Goal: Information Seeking & Learning: Learn about a topic

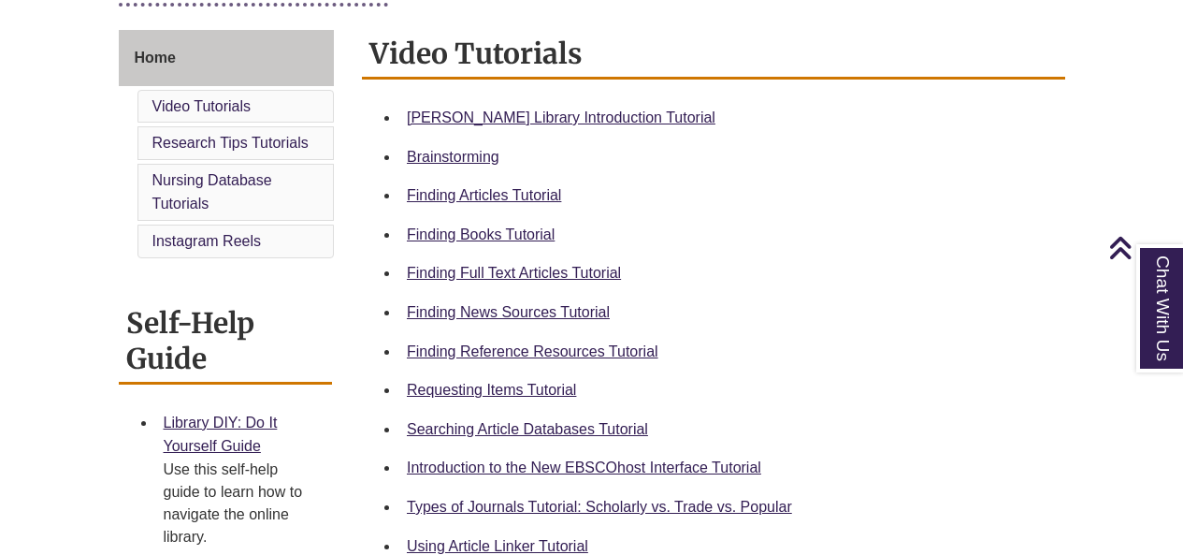
scroll to position [585, 0]
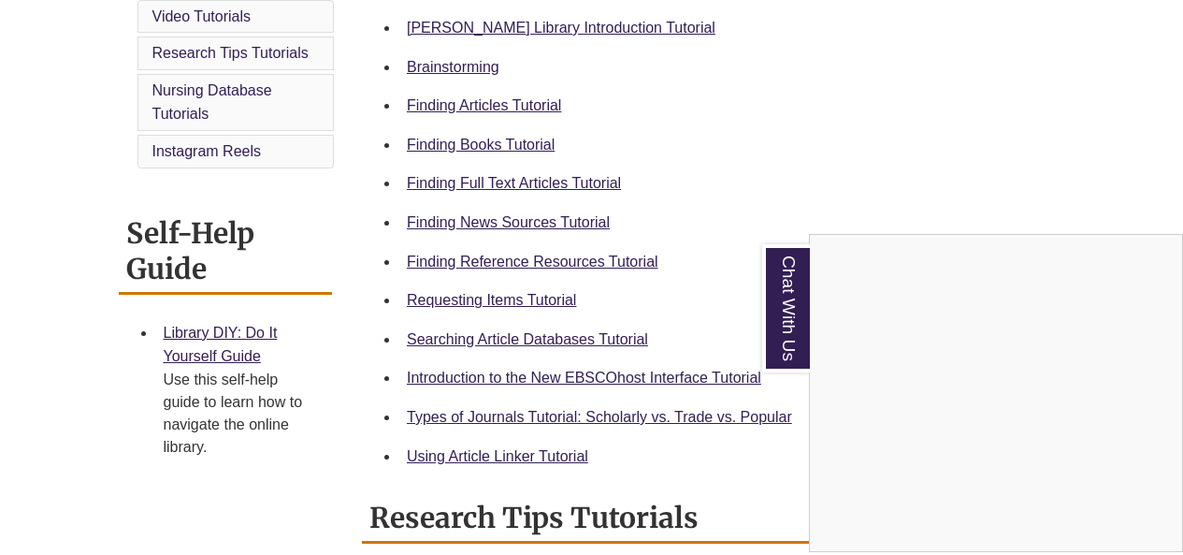
click at [597, 265] on div "Chat With Us" at bounding box center [591, 277] width 1183 height 555
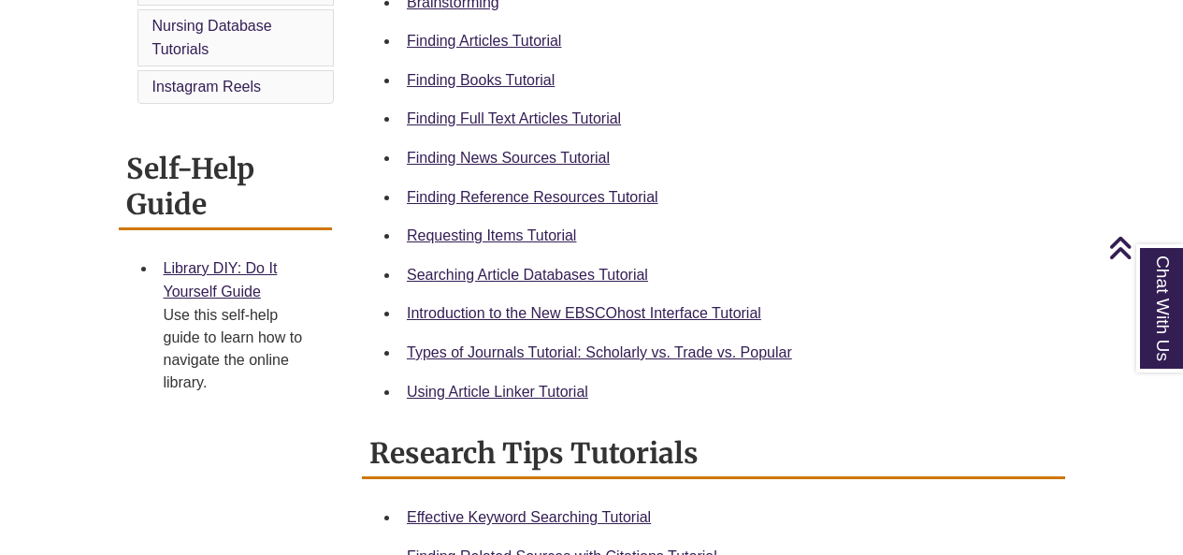
scroll to position [642, 0]
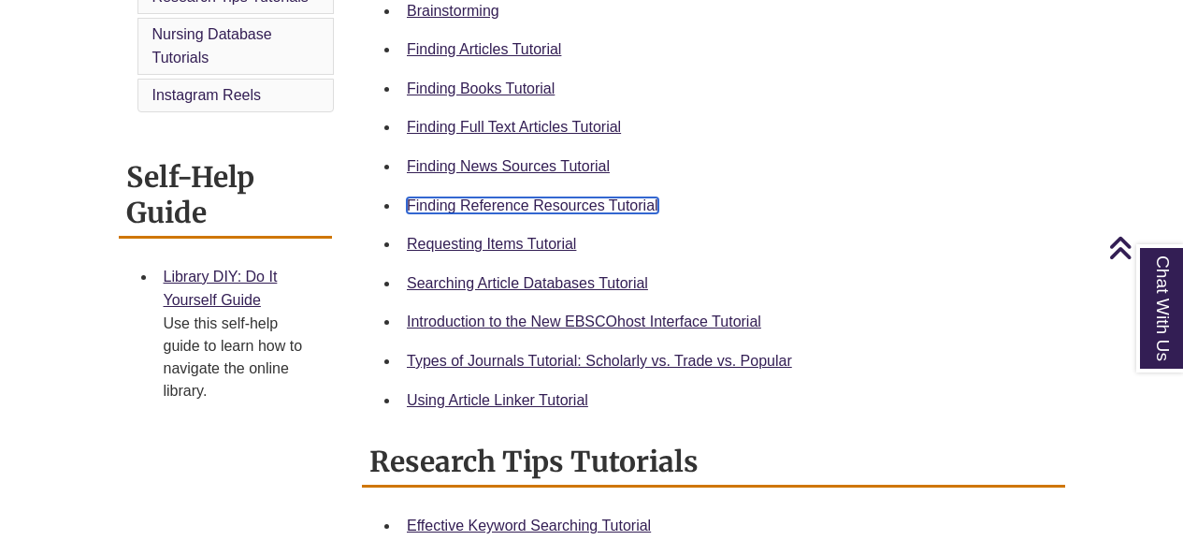
click at [599, 199] on link "Finding Reference Resources Tutorial" at bounding box center [533, 205] width 252 height 16
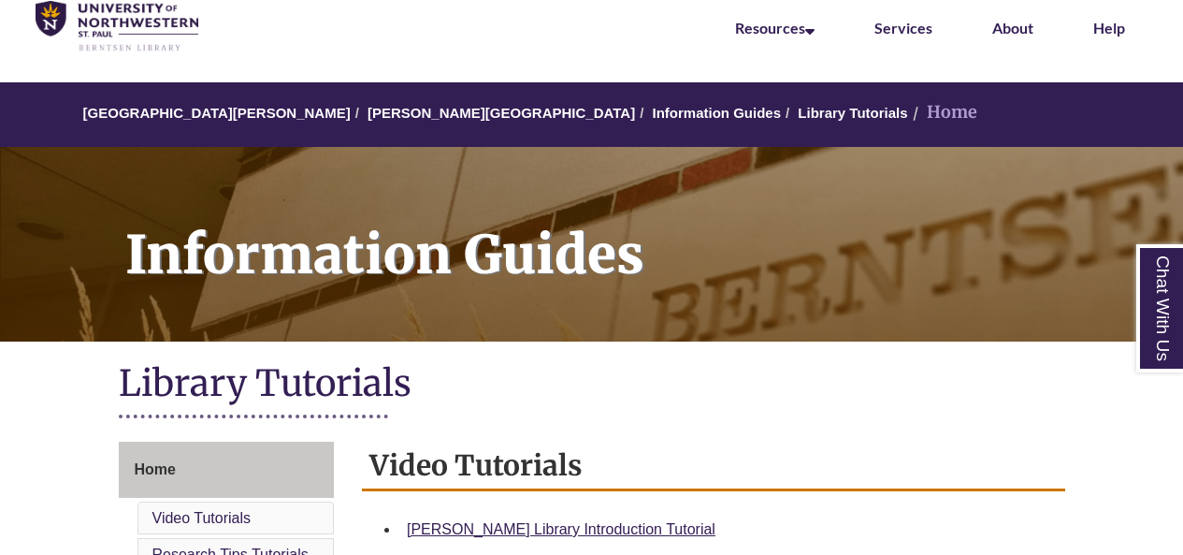
scroll to position [31, 0]
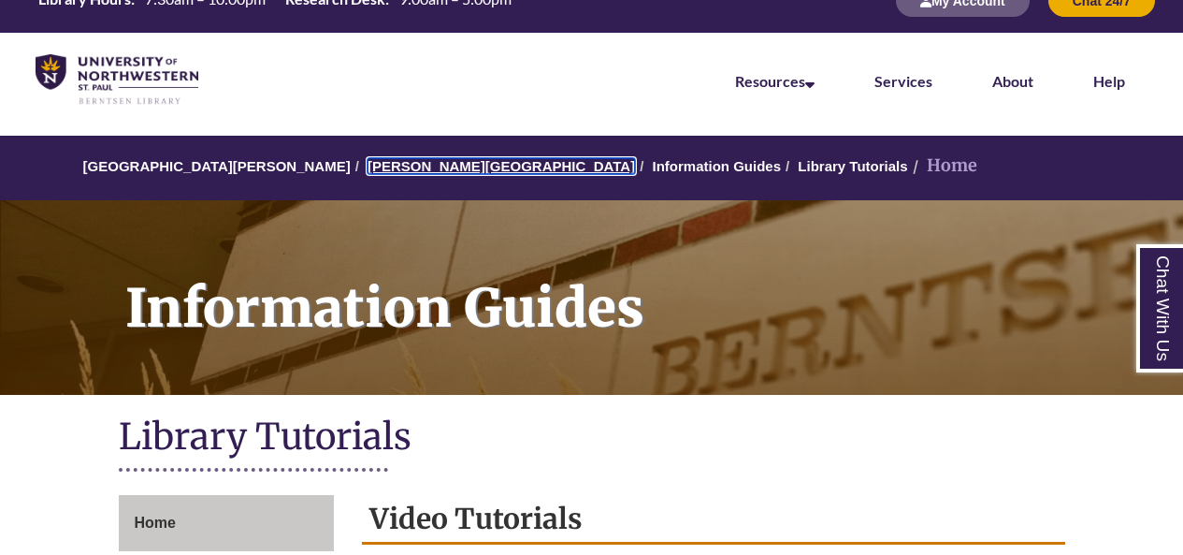
click at [437, 165] on link "[PERSON_NAME][GEOGRAPHIC_DATA]" at bounding box center [501, 166] width 267 height 16
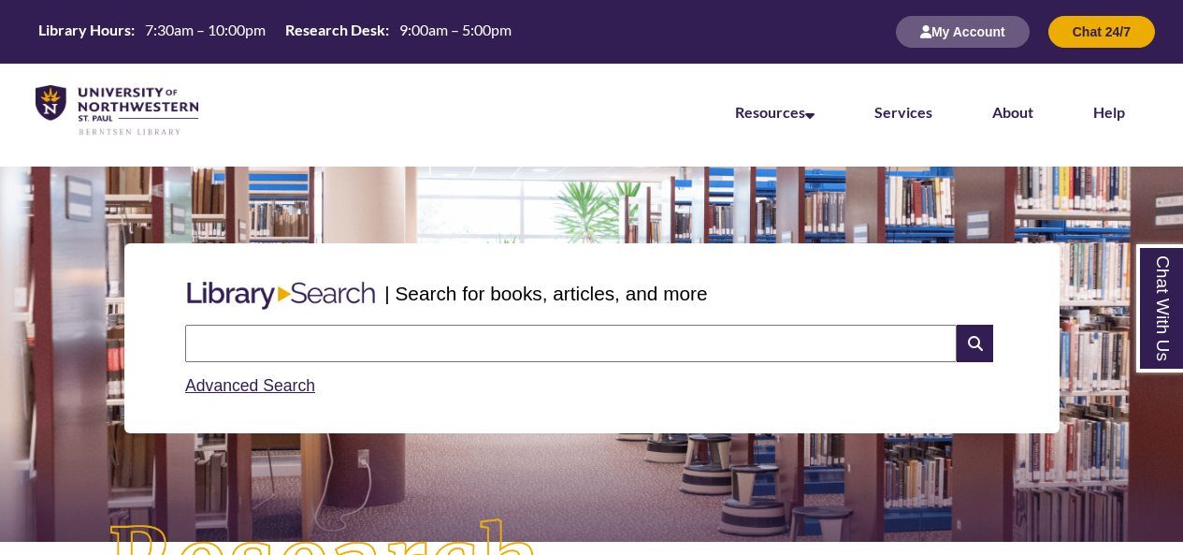
click at [529, 328] on input "text" at bounding box center [571, 343] width 772 height 37
click at [970, 345] on icon at bounding box center [975, 343] width 36 height 37
